Goal: Task Accomplishment & Management: Manage account settings

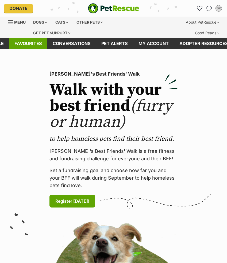
click at [35, 43] on link "Favourites" at bounding box center [28, 43] width 38 height 10
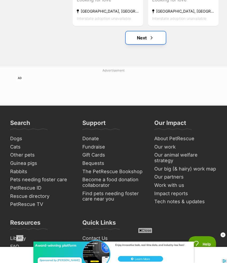
click at [138, 43] on link "Next" at bounding box center [146, 37] width 40 height 13
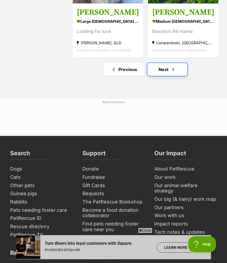
click at [153, 67] on link "Next" at bounding box center [168, 69] width 40 height 13
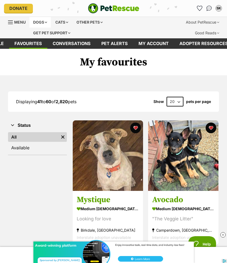
click at [41, 21] on div "Dogs" at bounding box center [39, 22] width 21 height 11
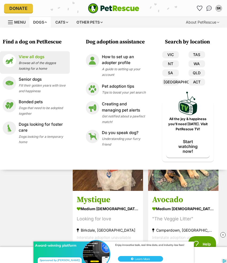
click at [50, 64] on span "Browse all of the doggos looking for a home" at bounding box center [37, 66] width 37 height 10
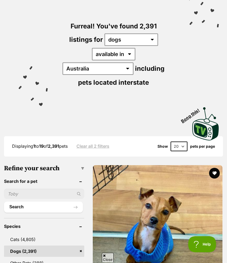
scroll to position [28, 0]
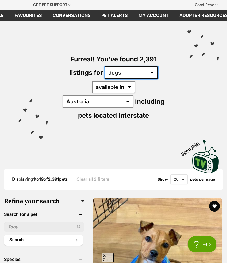
click at [119, 73] on select "any type of pet cats dogs other pets" at bounding box center [132, 72] width 54 height 12
select select "any"
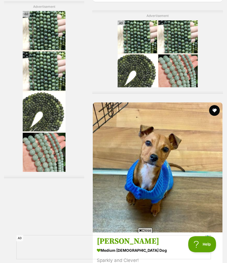
scroll to position [1365, 0]
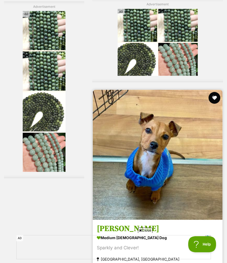
click at [213, 92] on button "favourite" at bounding box center [215, 98] width 12 height 12
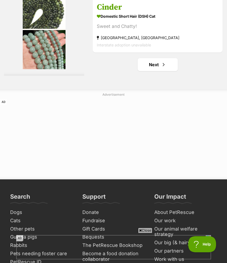
scroll to position [4308, 0]
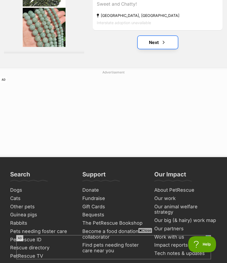
click at [167, 36] on link "Next" at bounding box center [158, 42] width 40 height 13
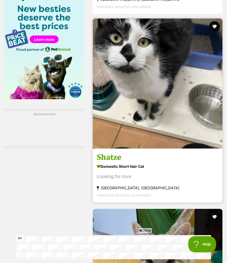
scroll to position [760, 0]
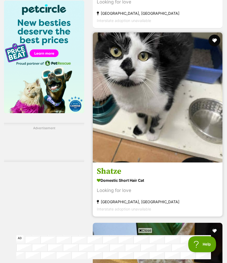
click at [212, 35] on button "favourite" at bounding box center [215, 41] width 12 height 12
